Goal: Task Accomplishment & Management: Use online tool/utility

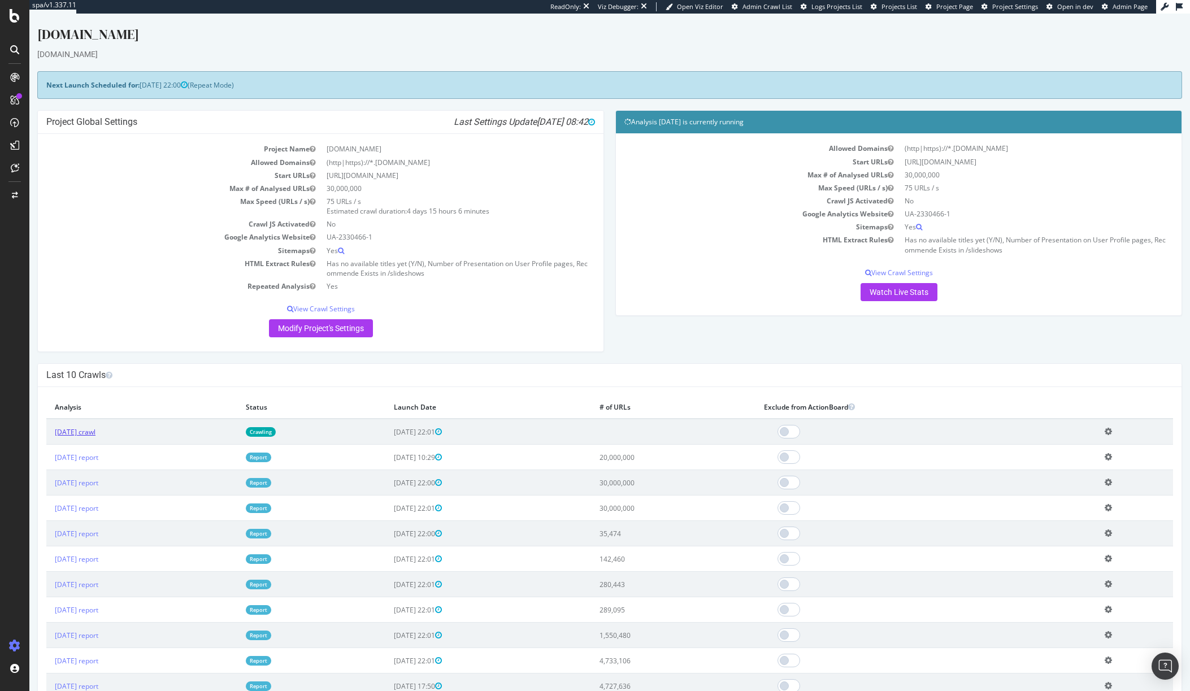
click at [95, 433] on link "2025 Sep. 2nd crawl" at bounding box center [75, 432] width 41 height 10
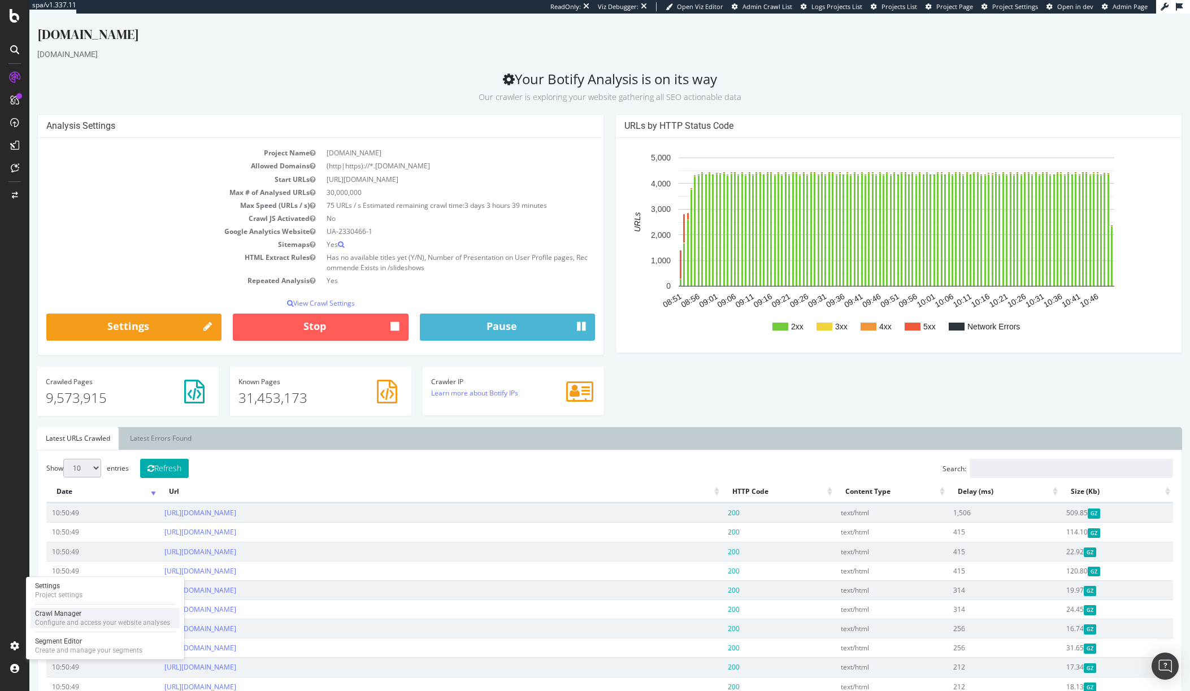
click at [59, 616] on div "Crawl Manager" at bounding box center [102, 613] width 135 height 9
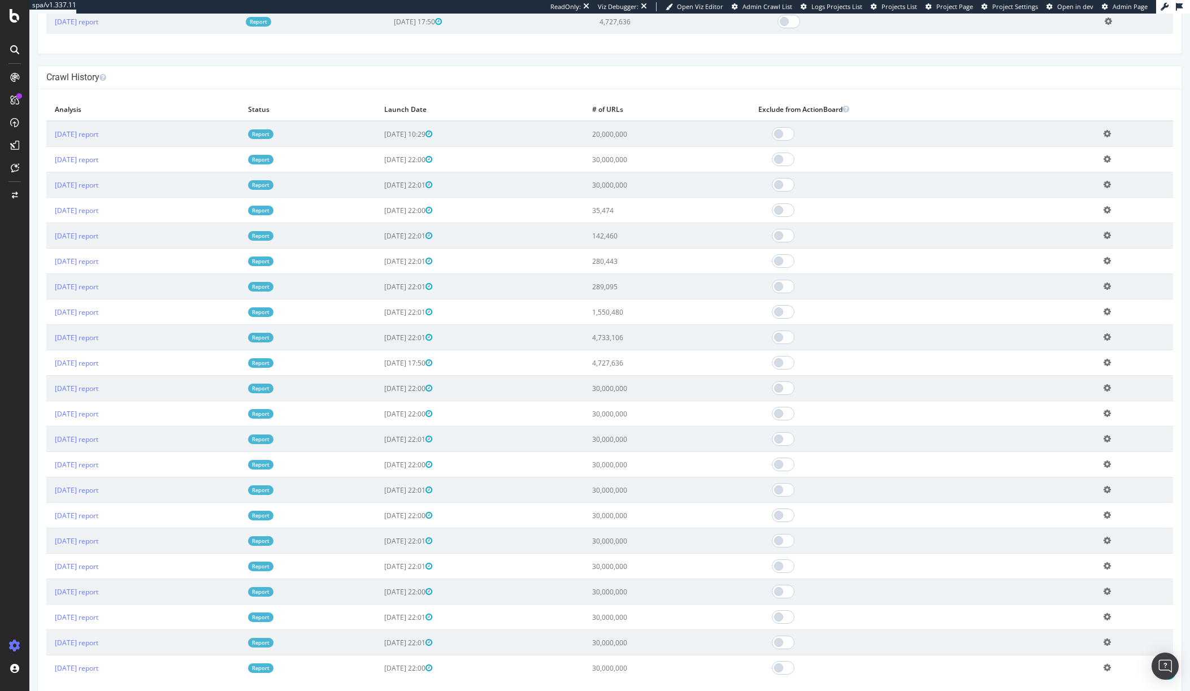
scroll to position [666, 0]
click at [11, 18] on icon at bounding box center [15, 16] width 10 height 14
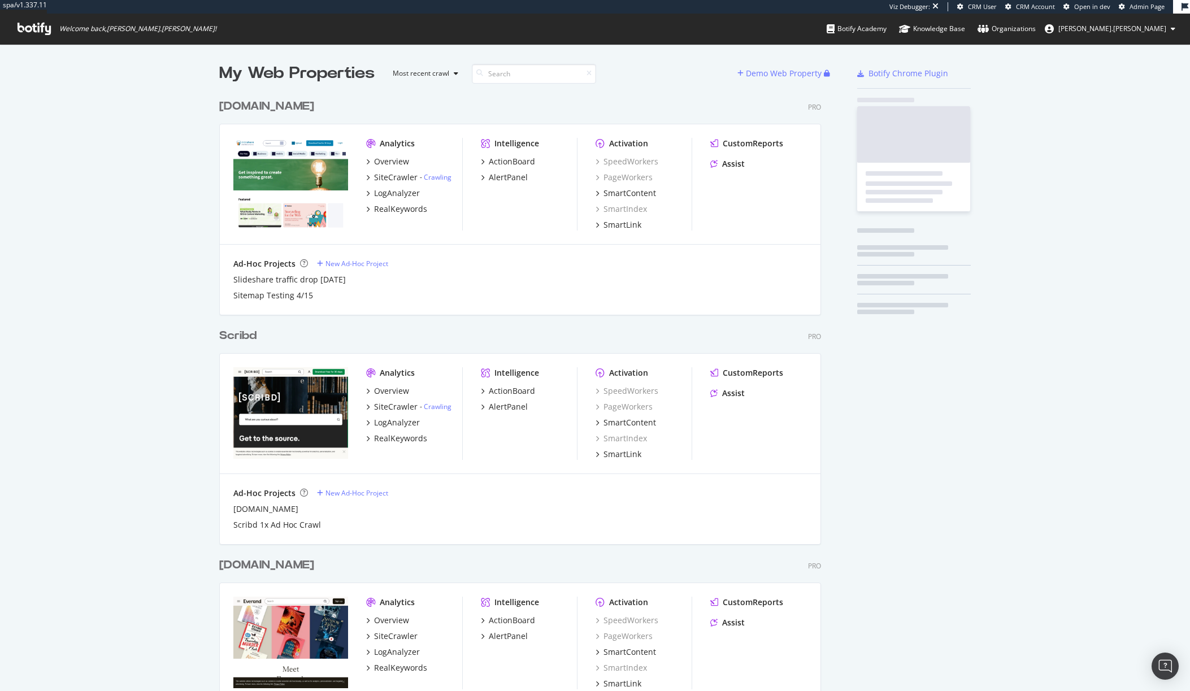
scroll to position [664, 602]
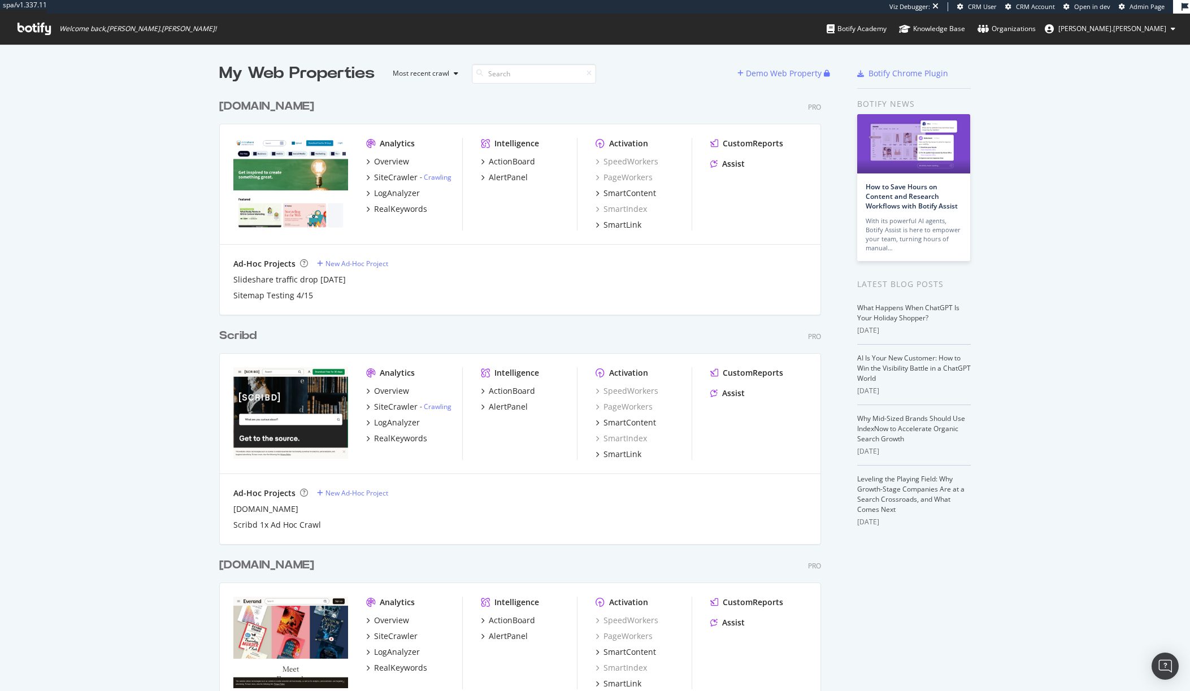
click at [246, 332] on div "Scribd" at bounding box center [237, 336] width 37 height 16
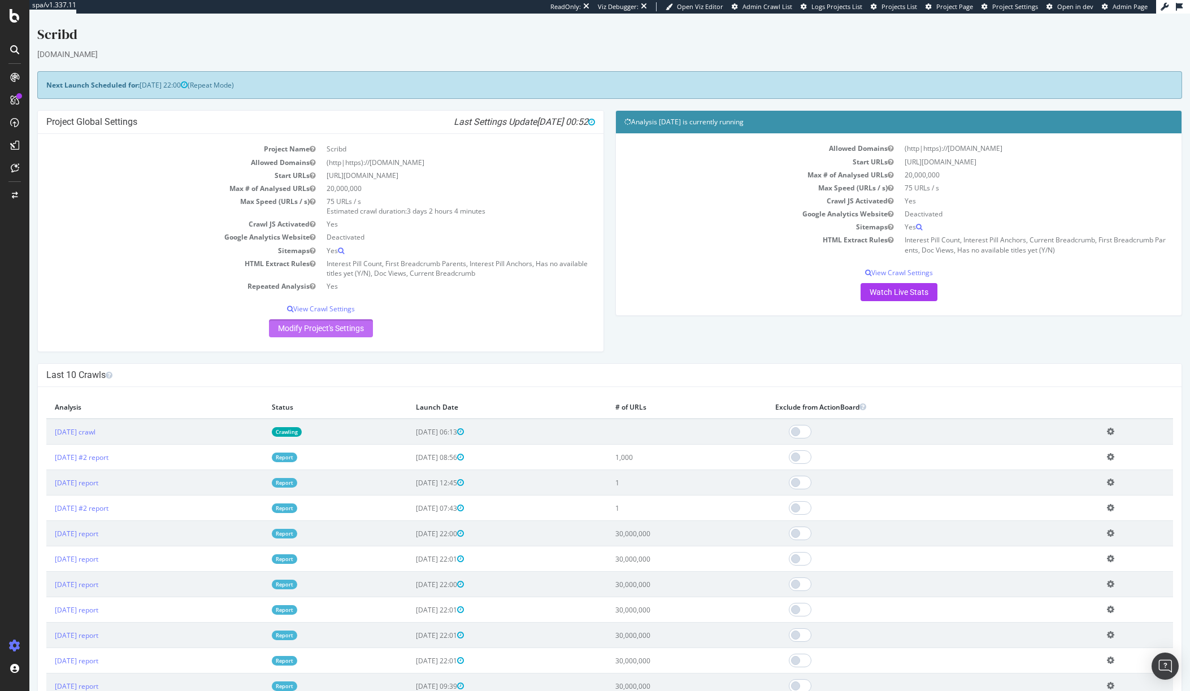
click at [316, 332] on link "Modify Project's Settings" at bounding box center [321, 328] width 104 height 18
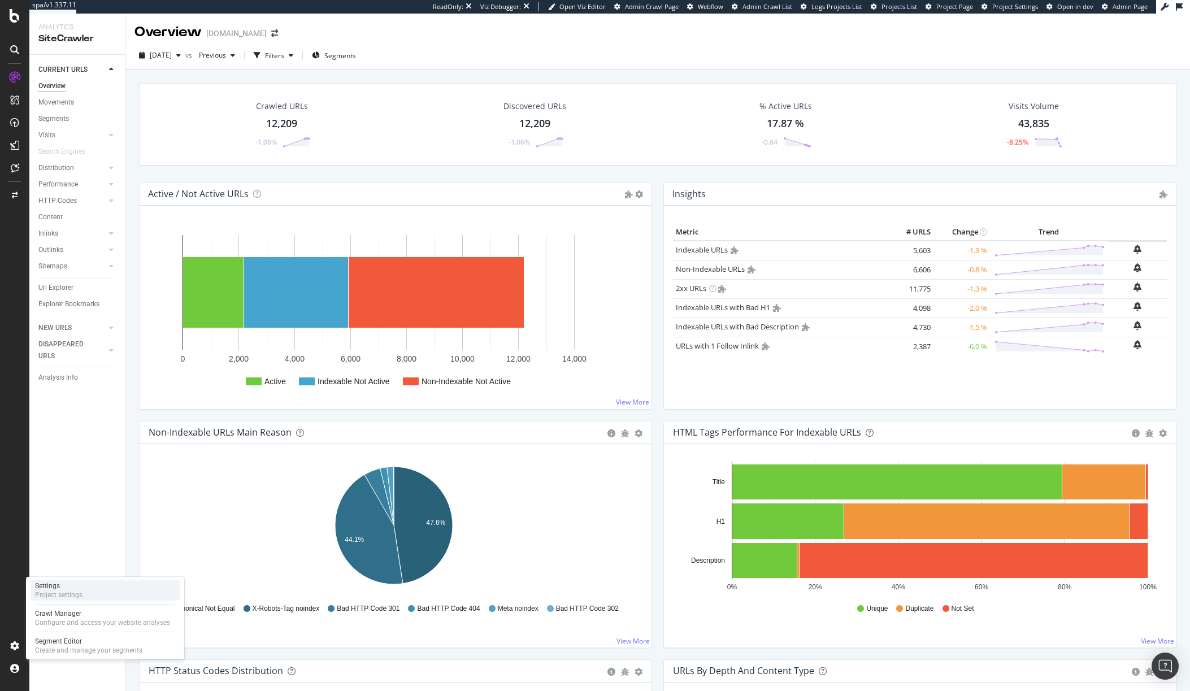
click at [58, 584] on div "Settings" at bounding box center [58, 585] width 47 height 9
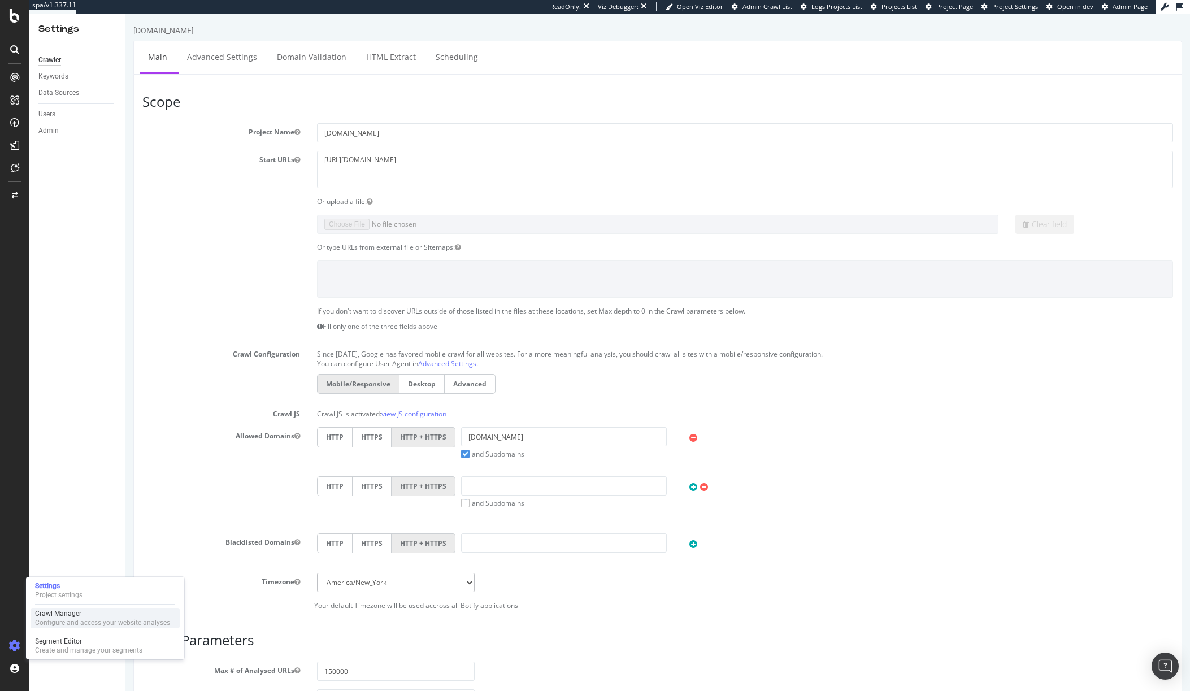
click at [62, 615] on div "Crawl Manager" at bounding box center [102, 613] width 135 height 9
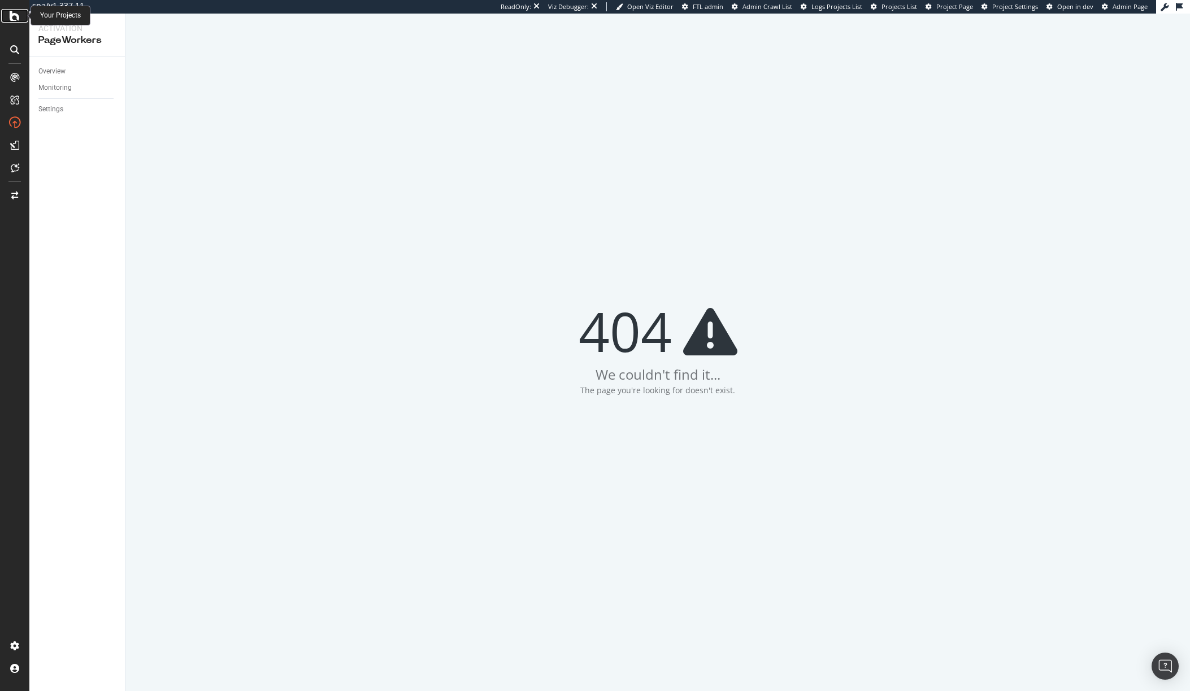
click at [20, 18] on div at bounding box center [14, 16] width 27 height 14
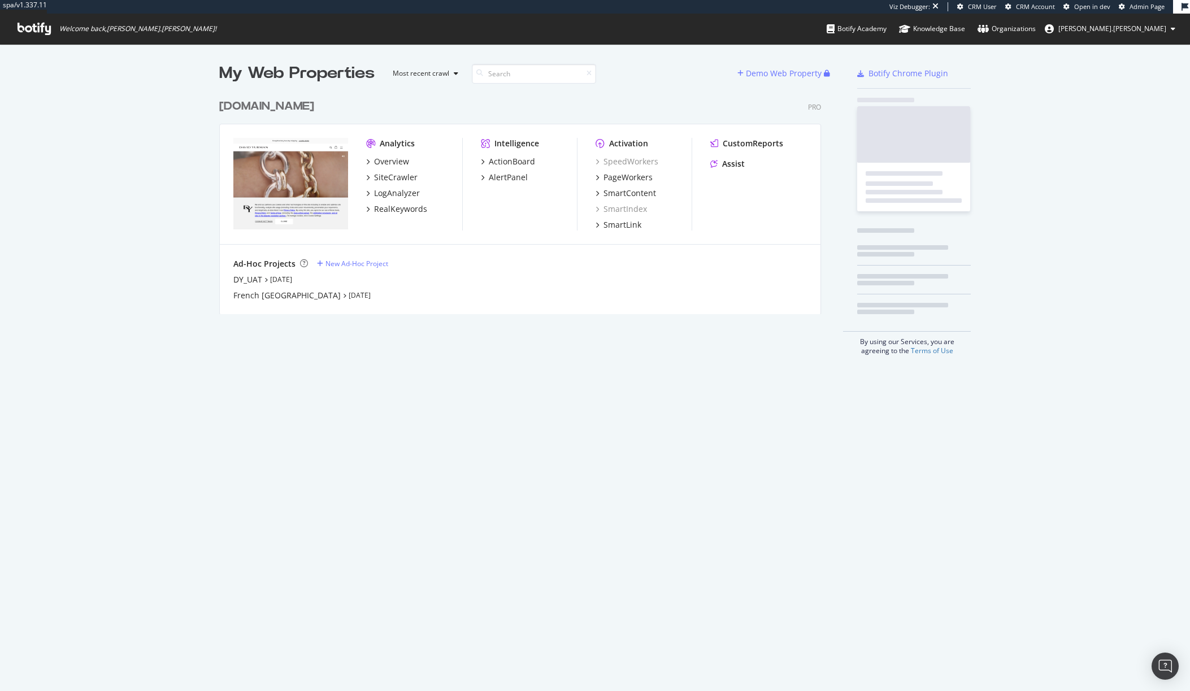
scroll to position [221, 602]
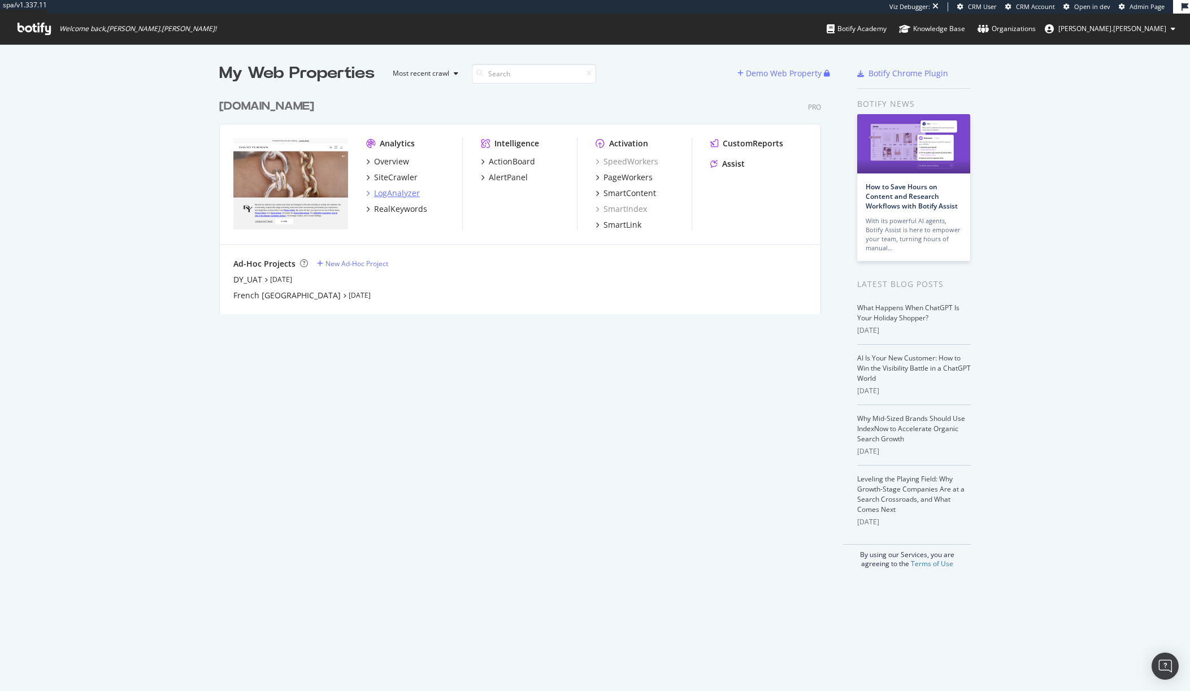
click at [406, 195] on div "LogAnalyzer" at bounding box center [397, 193] width 46 height 11
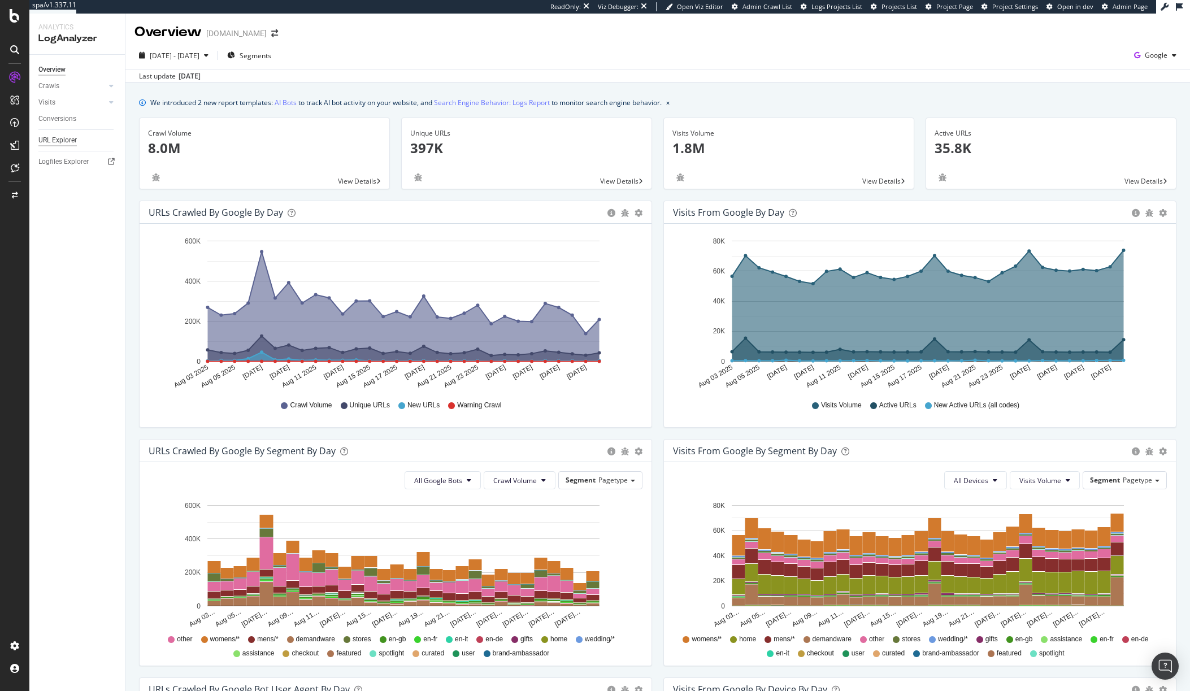
click at [71, 135] on div "URL Explorer" at bounding box center [57, 140] width 38 height 12
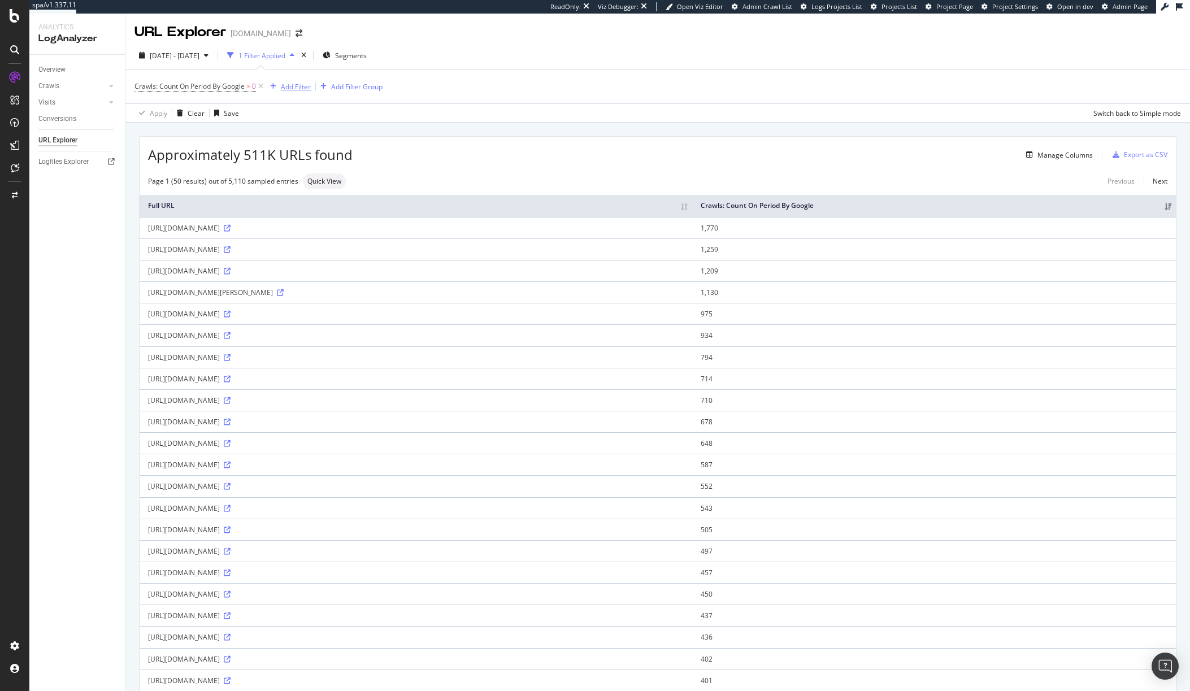
click at [289, 85] on div "Add Filter" at bounding box center [296, 87] width 30 height 10
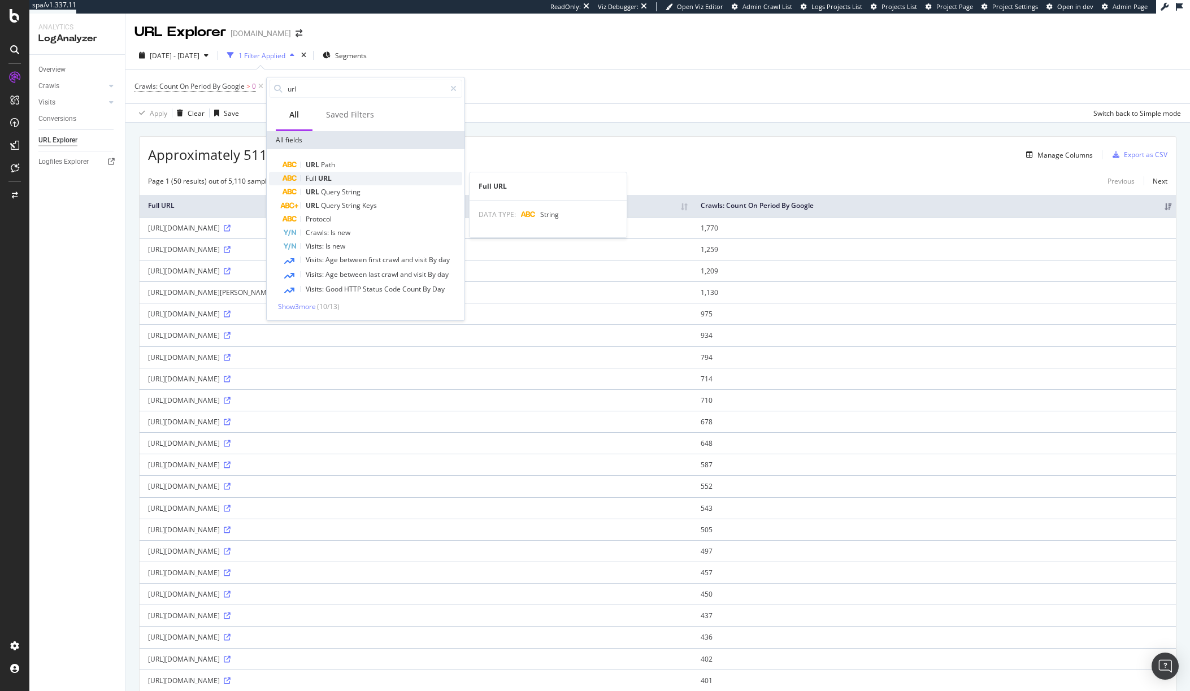
type input "url"
click at [346, 176] on div "Full URL" at bounding box center [373, 179] width 180 height 14
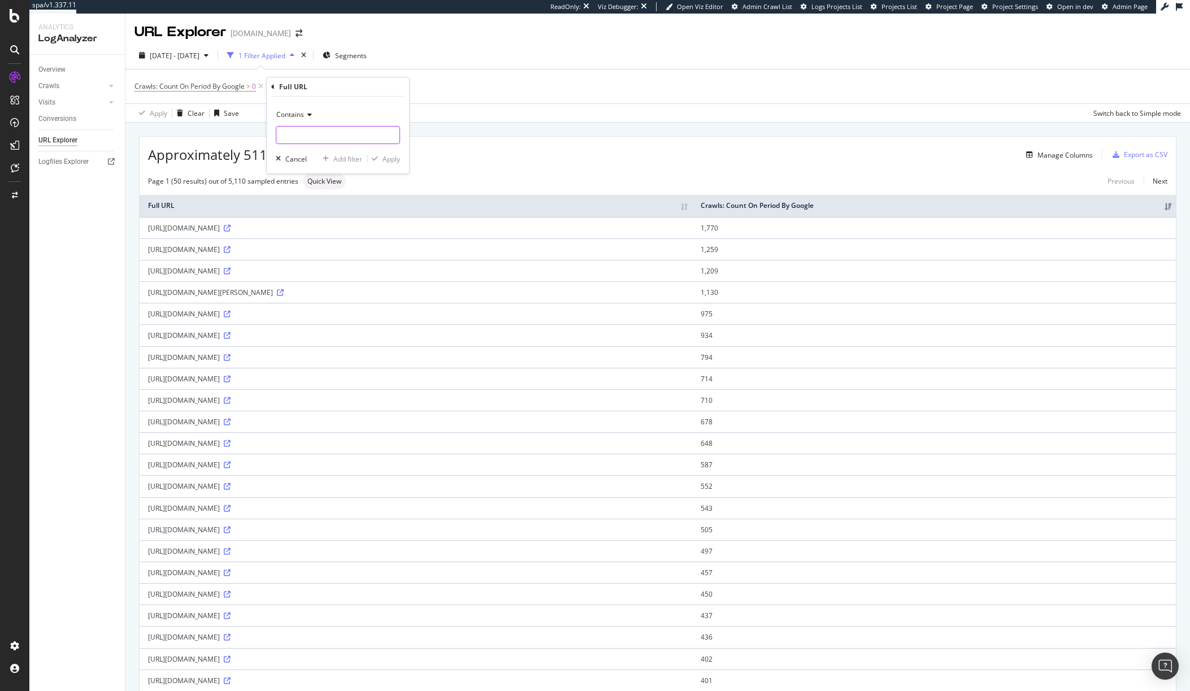
click at [308, 131] on input "text" at bounding box center [337, 135] width 123 height 18
type input ".xml"
click at [393, 157] on div "Apply" at bounding box center [392, 159] width 18 height 10
click at [109, 576] on div "Overview Crawls Daily Distribution Segments Distribution HTTP Codes Resources V…" at bounding box center [76, 373] width 95 height 636
click at [83, 212] on div "PageWorkers" at bounding box center [65, 212] width 47 height 11
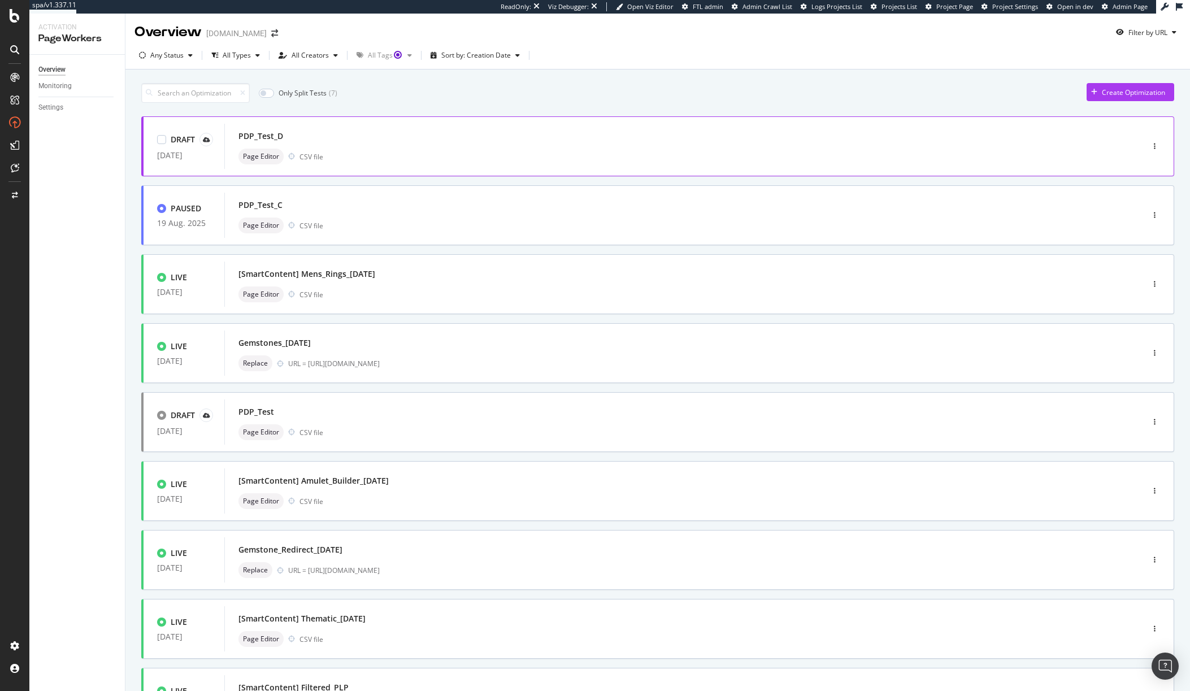
click at [272, 137] on div "PDP_Test_D" at bounding box center [260, 136] width 45 height 11
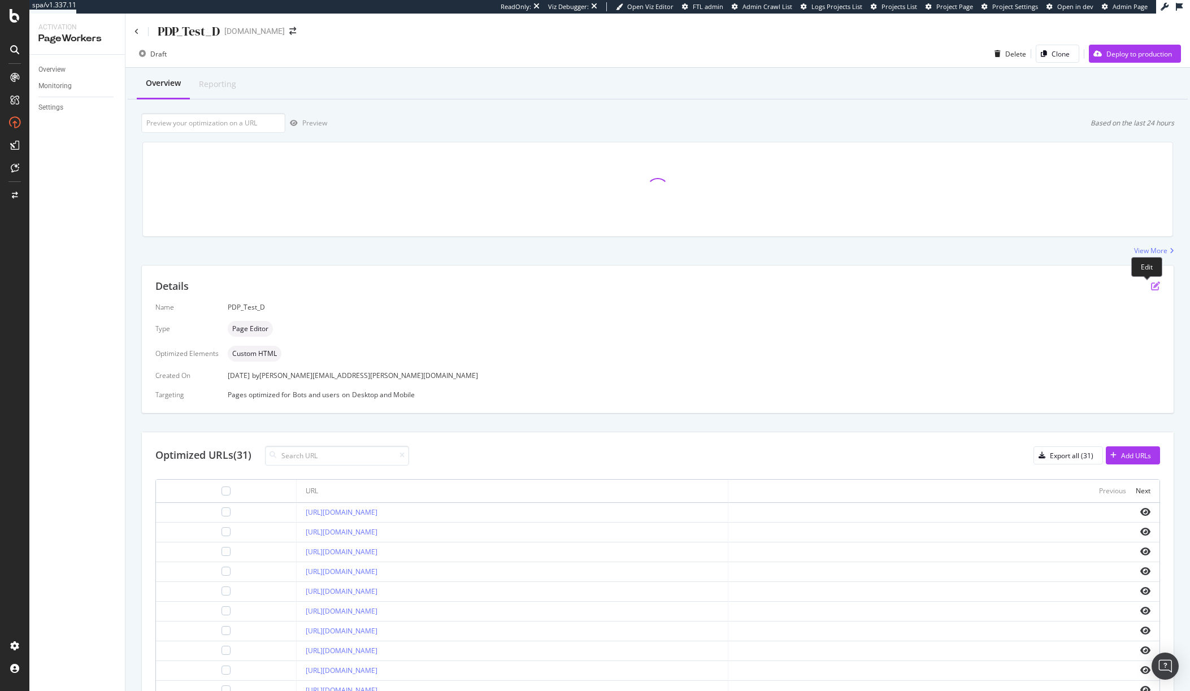
click at [1151, 283] on icon "pen-to-square" at bounding box center [1155, 285] width 9 height 9
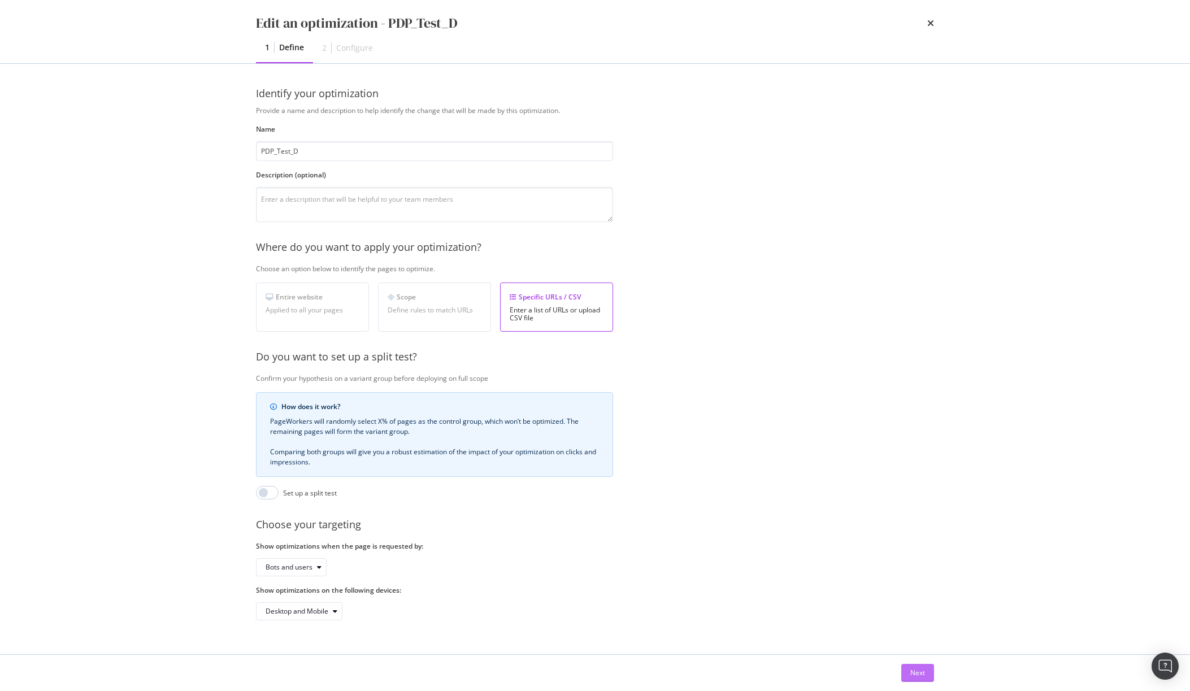
click at [918, 674] on div "Next" at bounding box center [917, 673] width 15 height 10
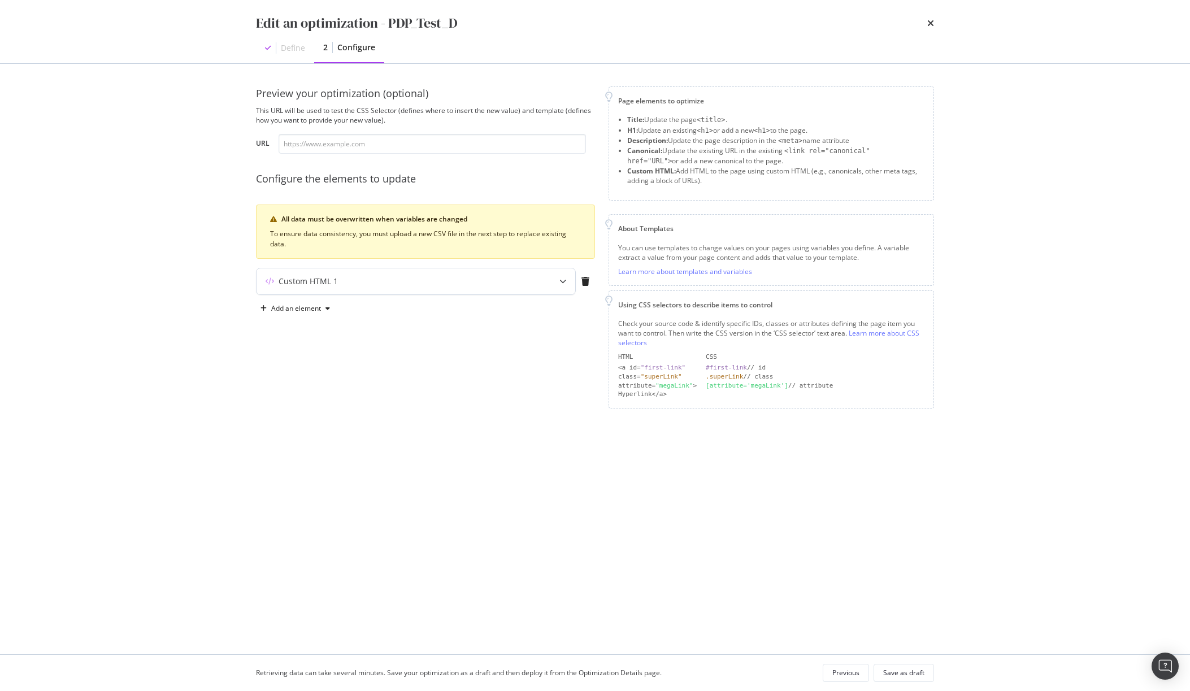
click at [429, 292] on div "Custom HTML 1" at bounding box center [416, 281] width 319 height 26
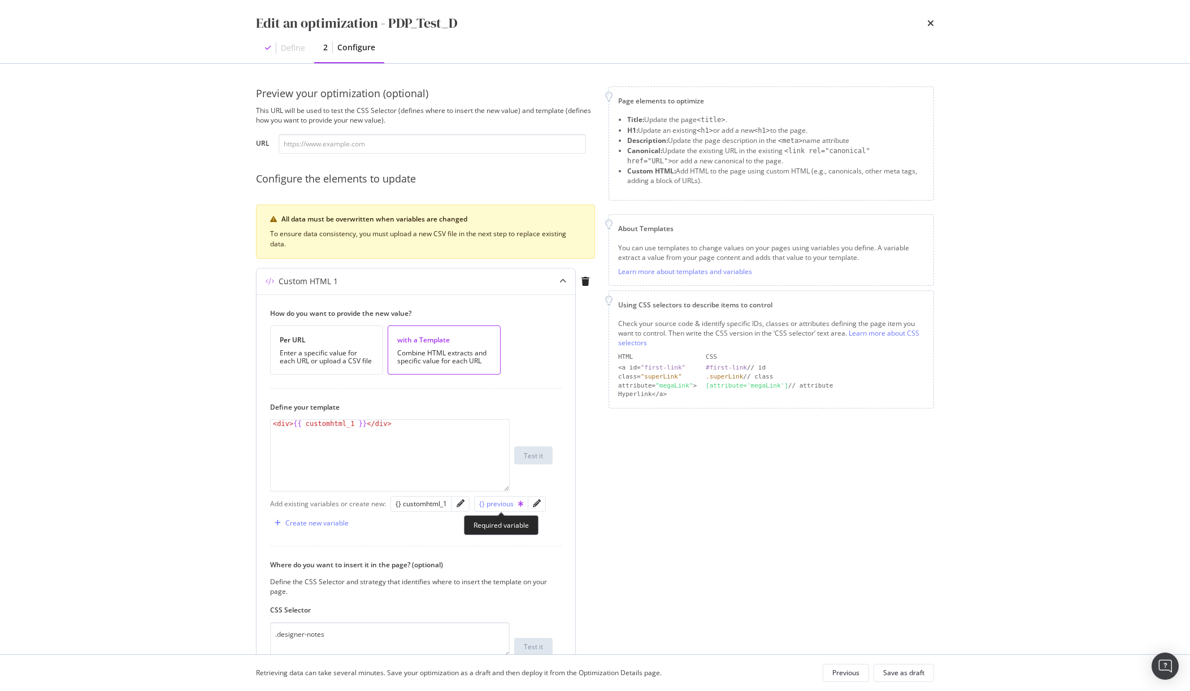
click at [503, 506] on div "{} previous" at bounding box center [501, 504] width 44 height 10
type textarea "<div>{{ customhtml_1 }}</div> {{ previous }}"
click at [930, 25] on icon "times" at bounding box center [930, 23] width 7 height 9
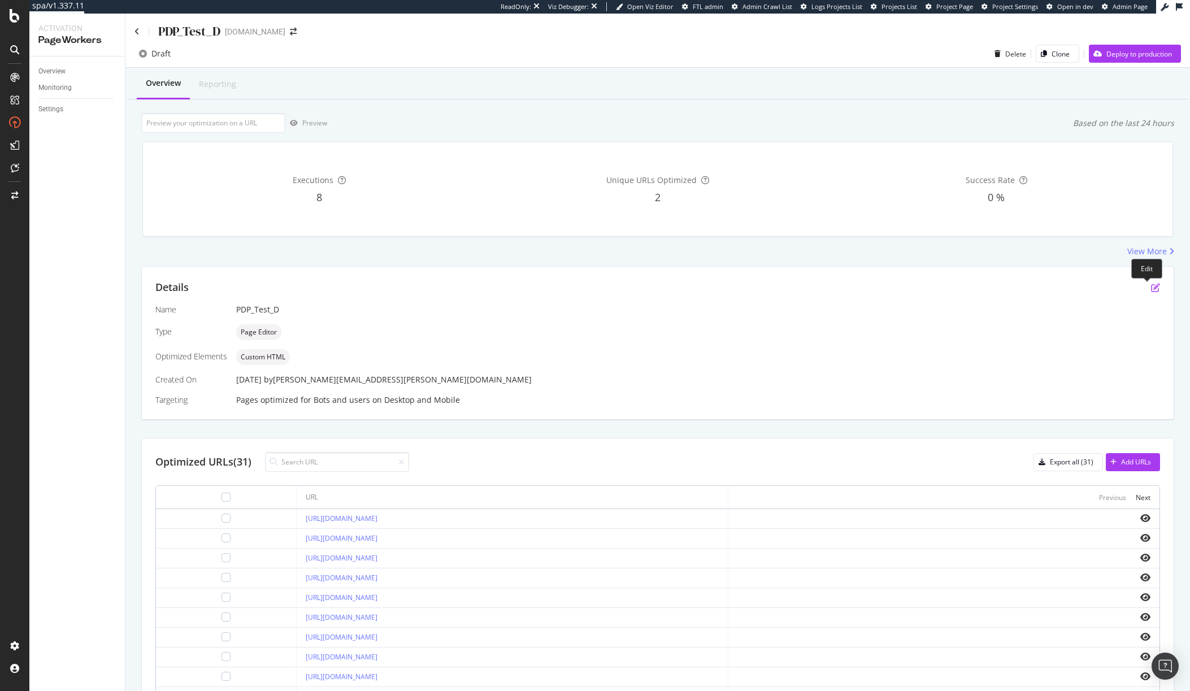
click at [1151, 283] on icon "pen-to-square" at bounding box center [1155, 287] width 9 height 9
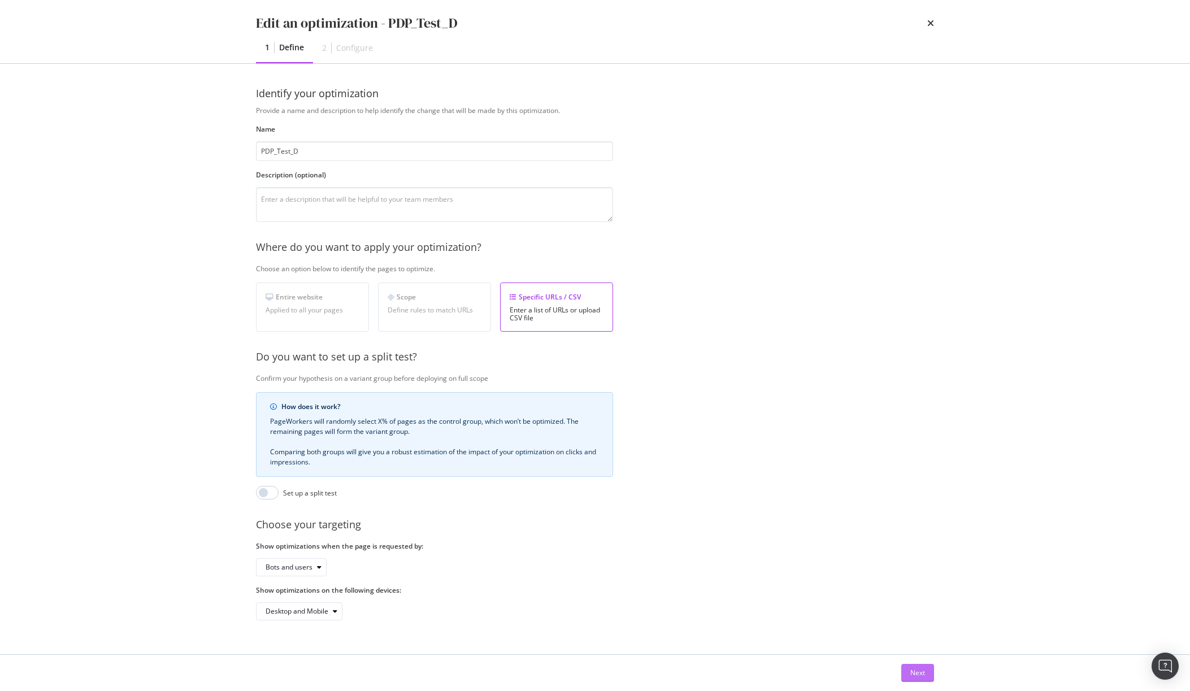
click at [913, 680] on div "Next" at bounding box center [917, 673] width 15 height 17
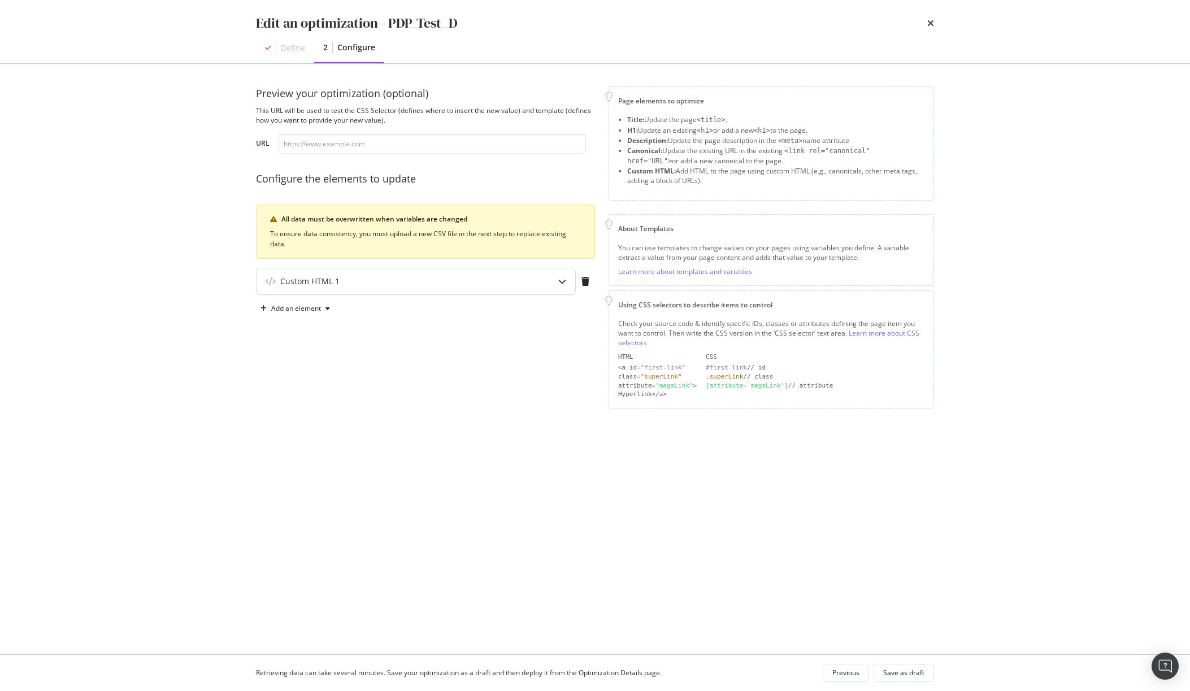
click at [509, 292] on div "Custom HTML 1" at bounding box center [416, 281] width 319 height 26
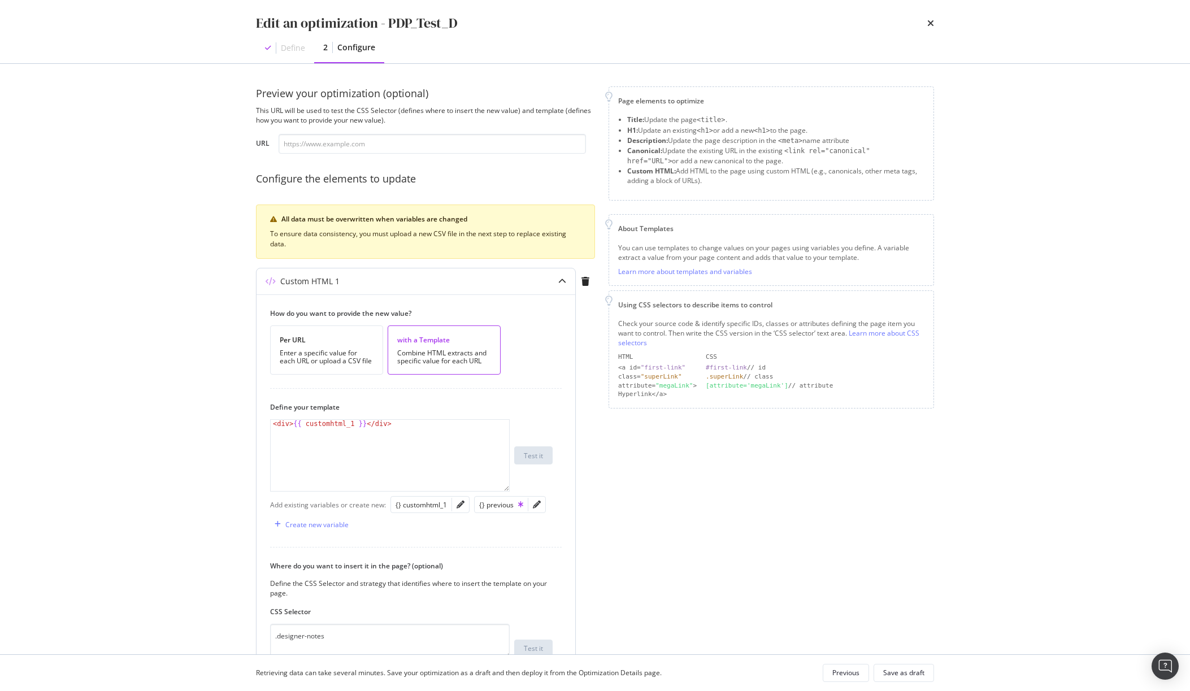
click at [467, 438] on div "< div > {{ customhtml_1 }} </ div >" at bounding box center [390, 463] width 238 height 87
click at [495, 509] on div "{} previous" at bounding box center [501, 505] width 44 height 10
type textarea "<div>{{ customhtml_1 }}</div> {{ previous }}"
click at [931, 28] on icon "times" at bounding box center [930, 23] width 7 height 9
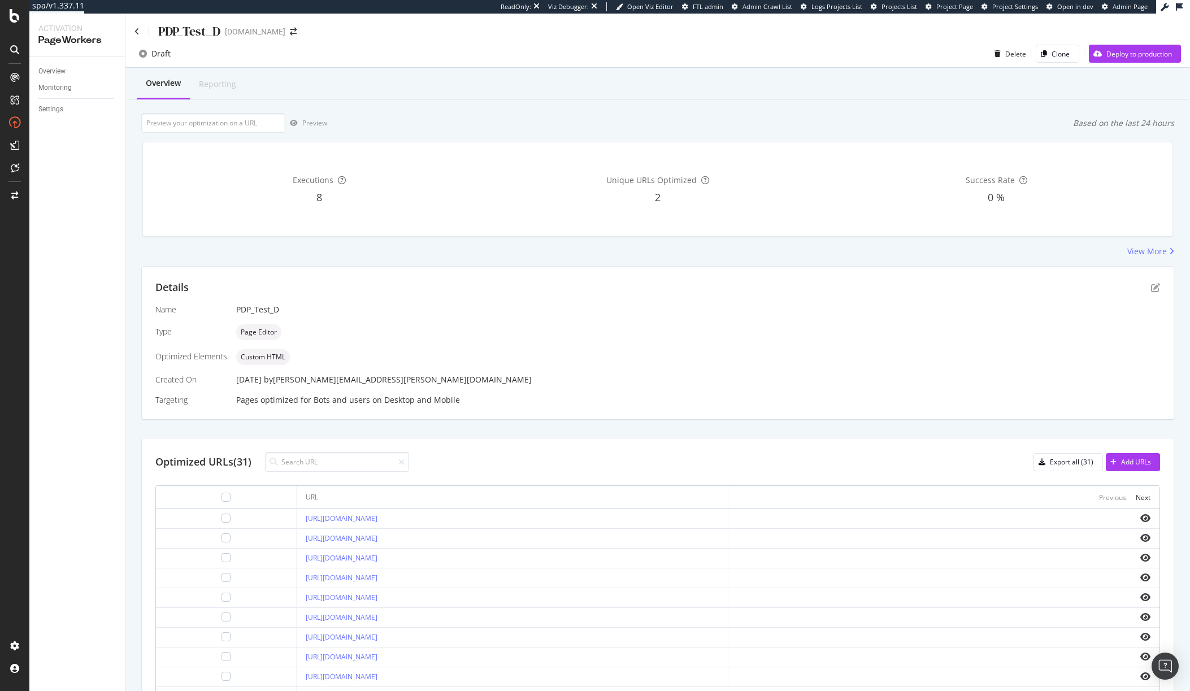
click at [1158, 286] on div "Details Name PDP_Test_D Type Page Editor Optimized Elements Custom HTML Created…" at bounding box center [658, 343] width 1032 height 153
click at [1151, 288] on icon "pen-to-square" at bounding box center [1155, 287] width 9 height 9
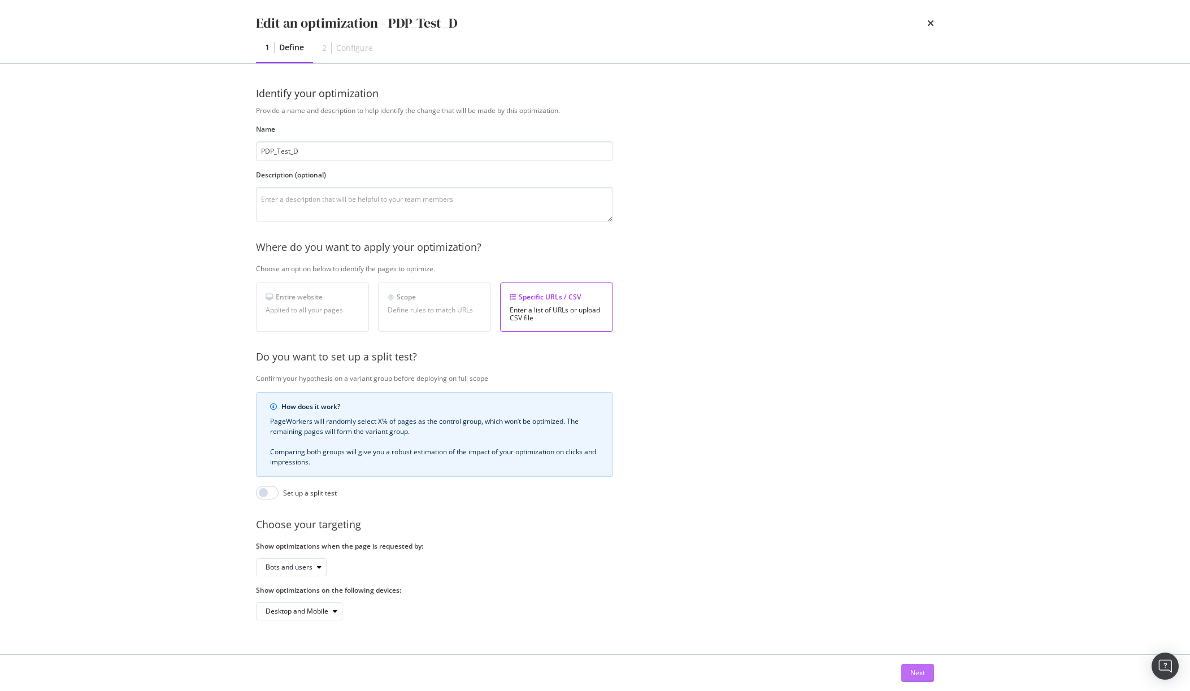
click at [922, 677] on div "Next" at bounding box center [917, 673] width 15 height 10
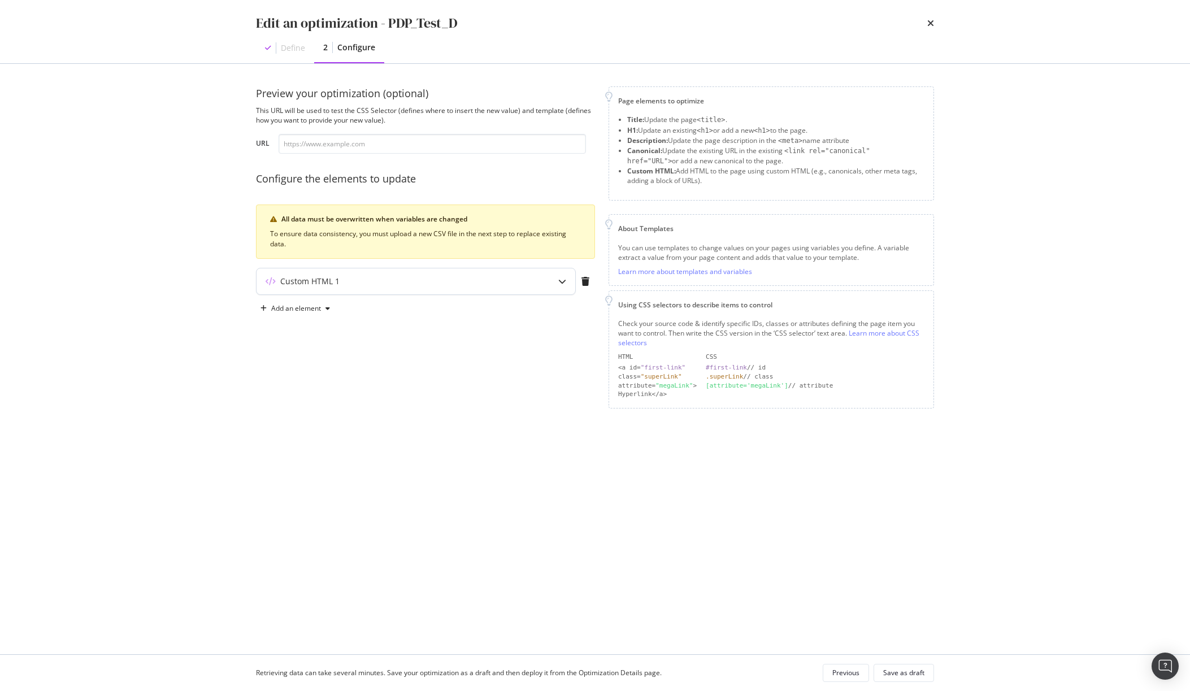
click at [414, 289] on div "Custom HTML 1" at bounding box center [416, 281] width 319 height 26
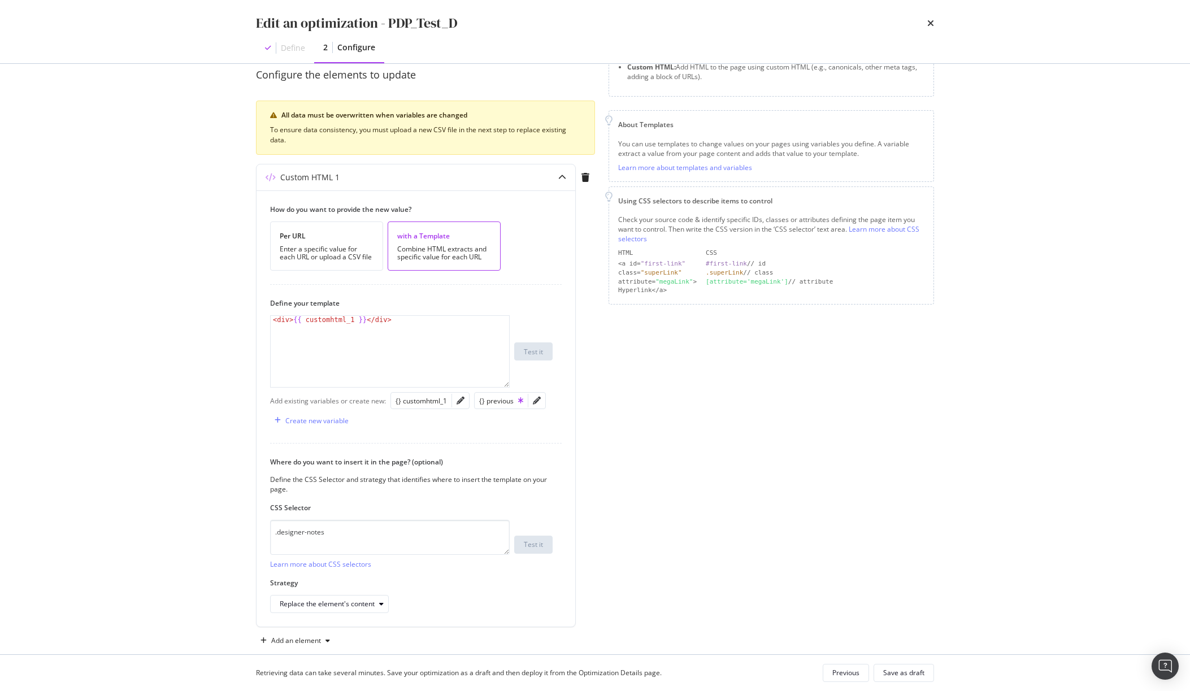
scroll to position [122, 0]
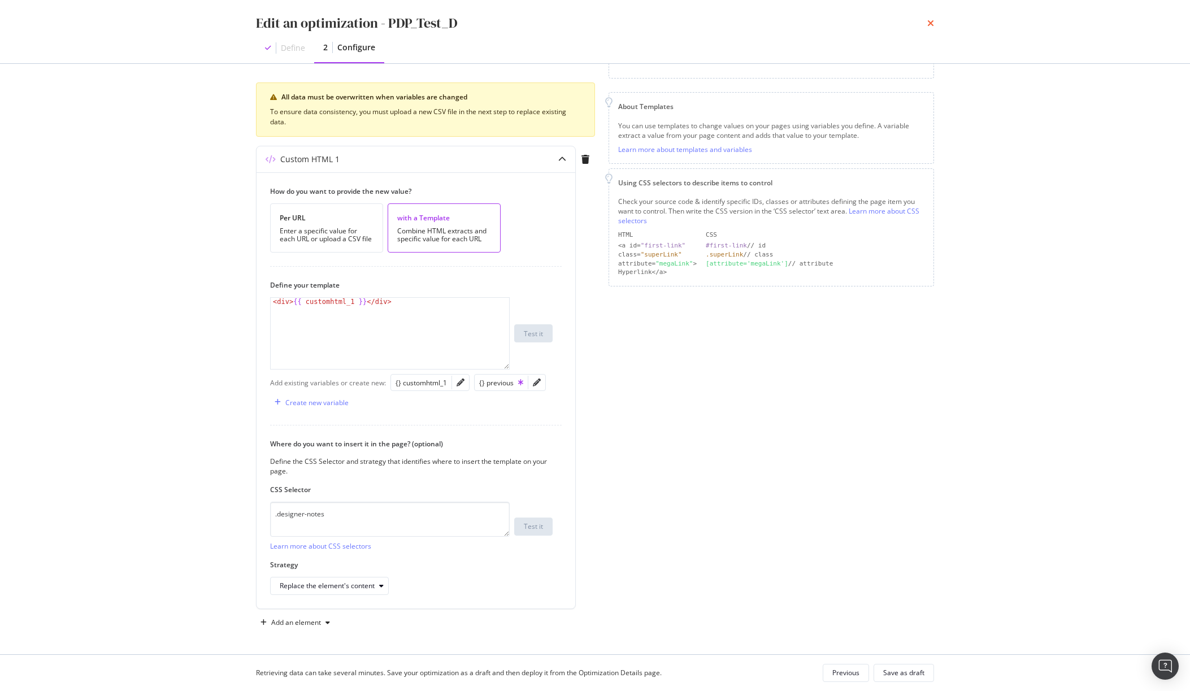
click at [931, 24] on icon "times" at bounding box center [930, 23] width 7 height 9
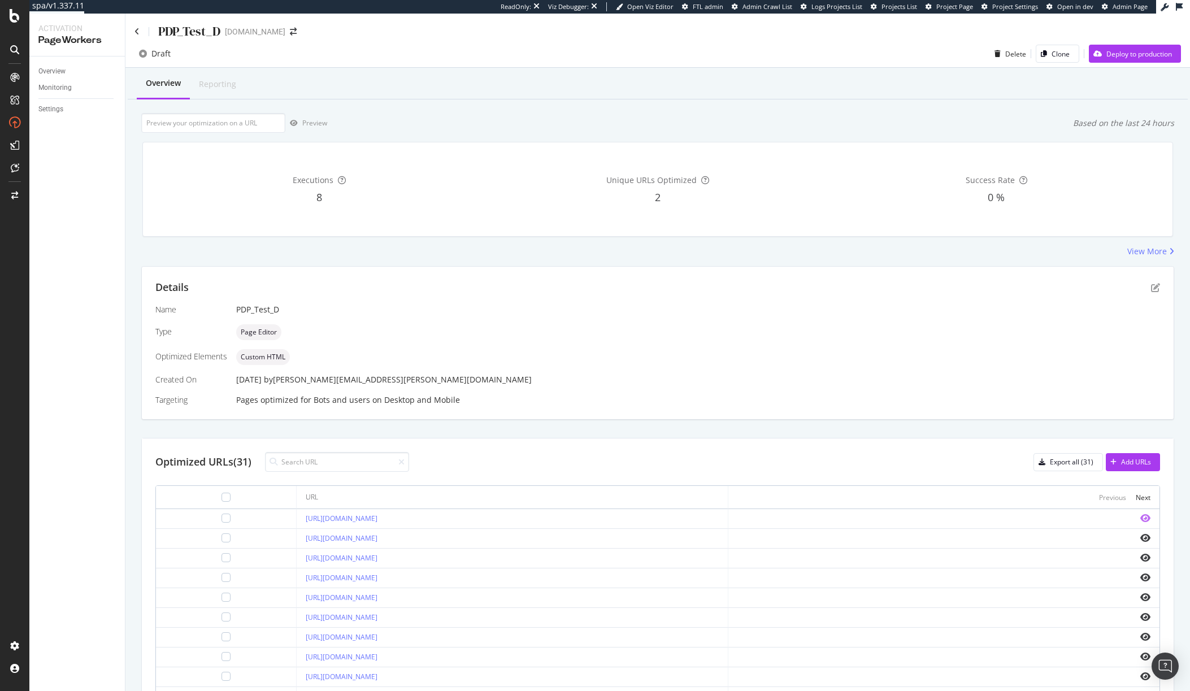
click at [1140, 522] on icon "eye" at bounding box center [1145, 518] width 10 height 9
